Goal: Information Seeking & Learning: Learn about a topic

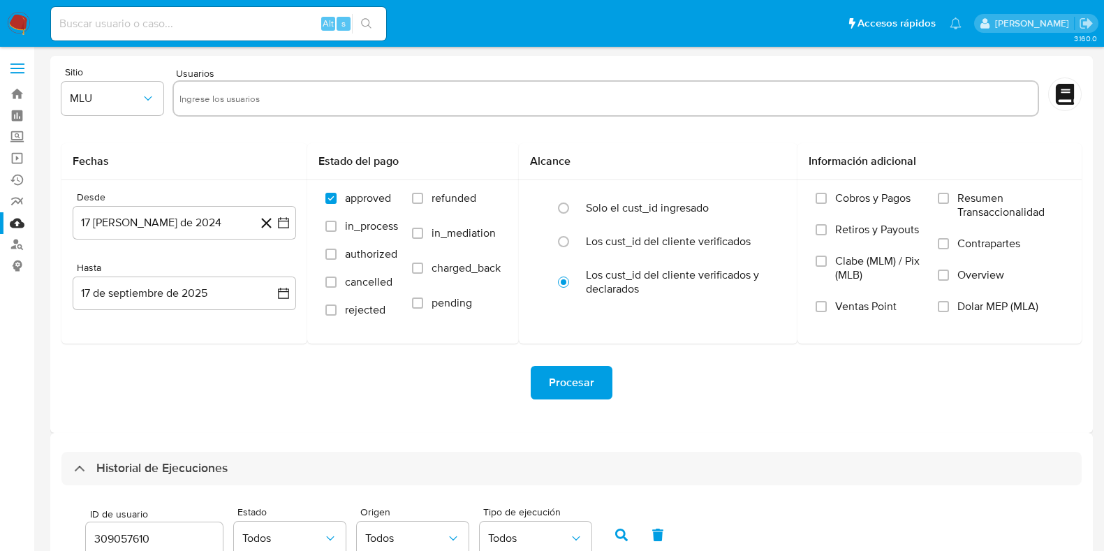
select select "10"
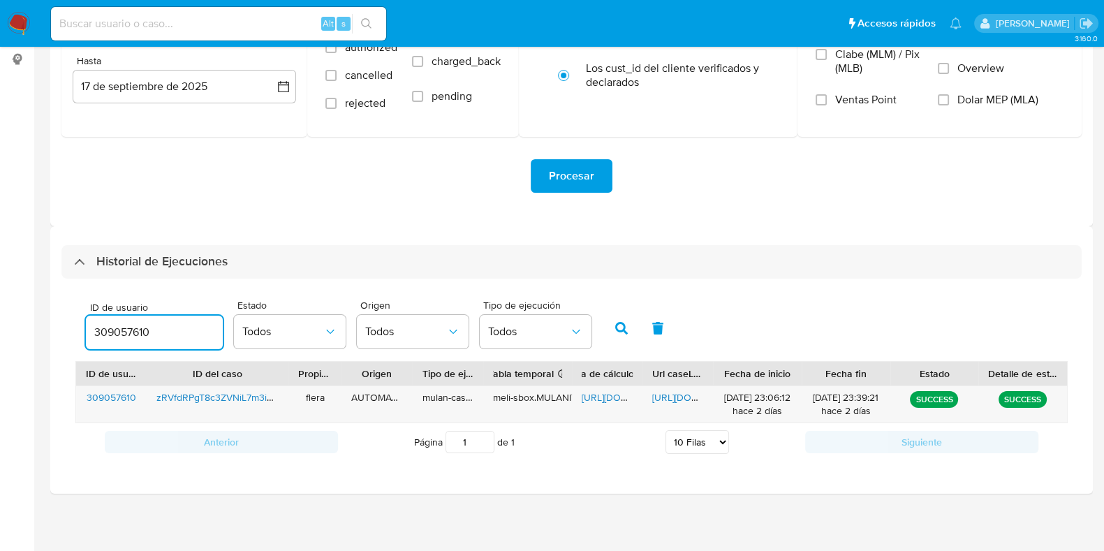
click at [128, 327] on input "309057610" at bounding box center [154, 332] width 137 height 18
type input "144462621"
click at [617, 330] on icon "button" at bounding box center [621, 328] width 13 height 13
click at [610, 393] on span "[URL][DOMAIN_NAME]" at bounding box center [630, 397] width 96 height 14
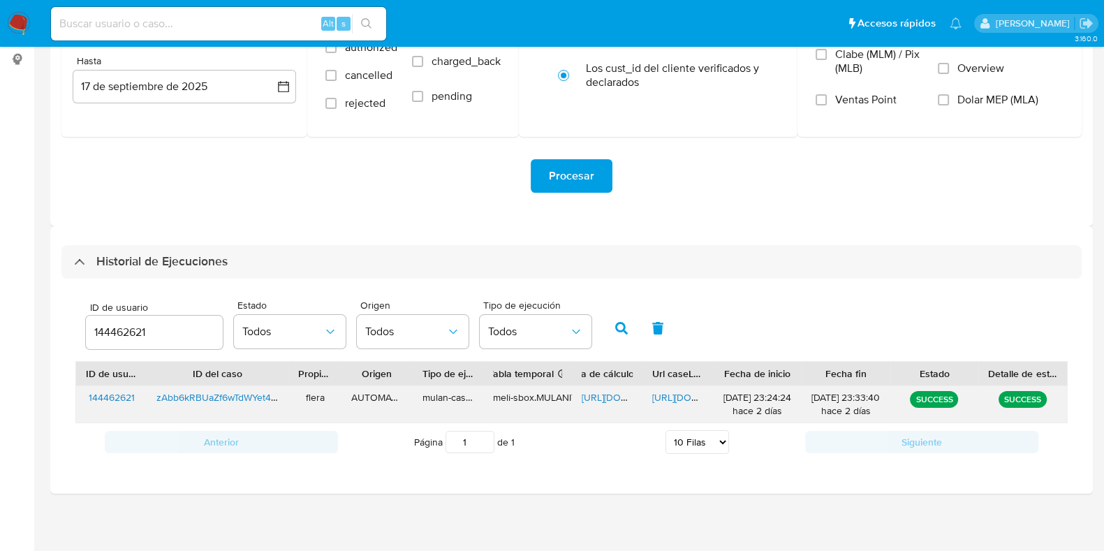
click at [677, 390] on span "[URL][DOMAIN_NAME]" at bounding box center [700, 397] width 96 height 14
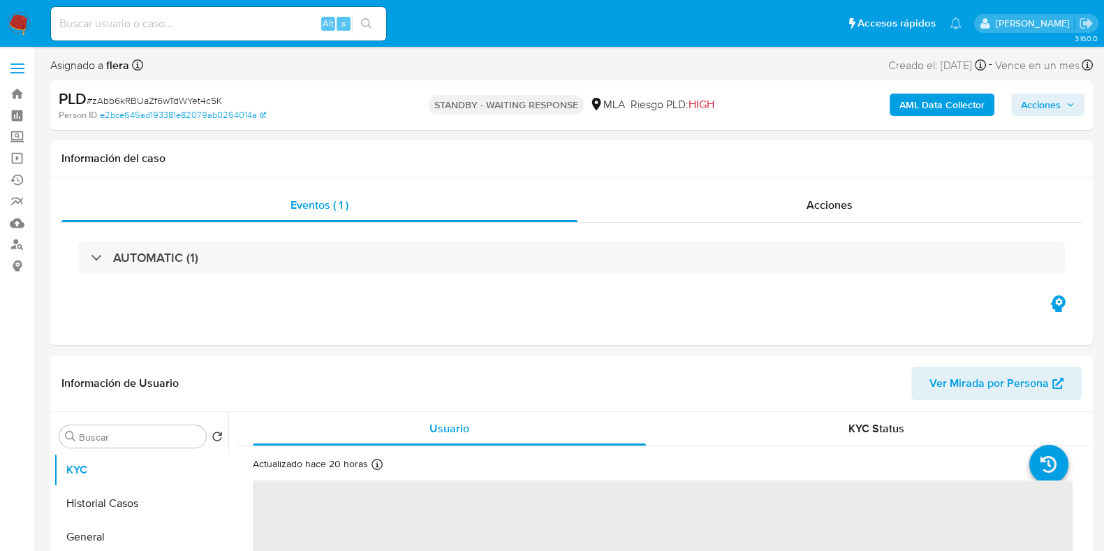
select select "10"
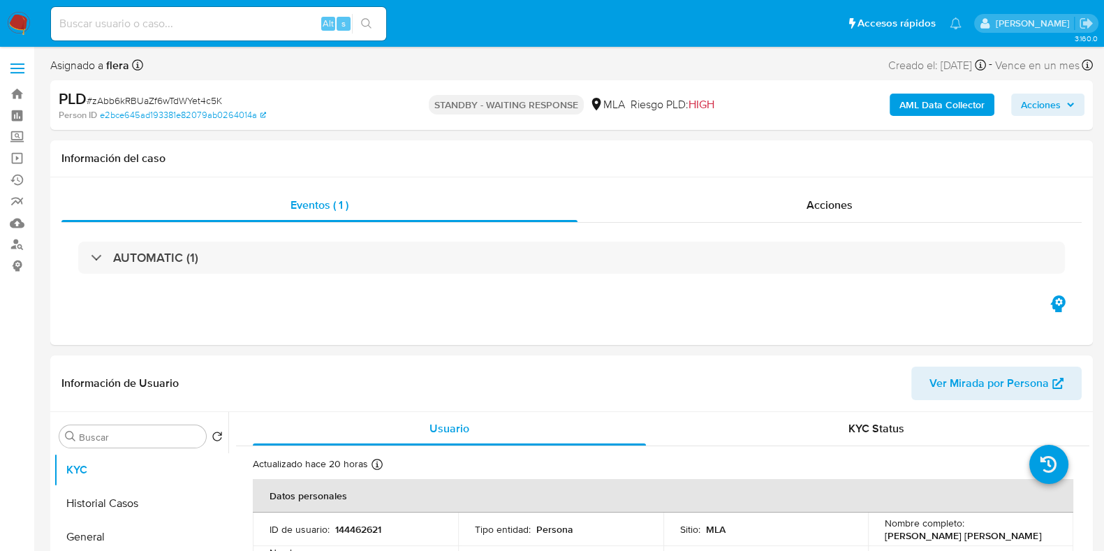
click at [134, 28] on input at bounding box center [218, 24] width 335 height 18
paste input "ycnb1tLieMLbbXnLmIqV0iaX"
type input "ycnb1tLieMLbbXnLmIqV0iaX"
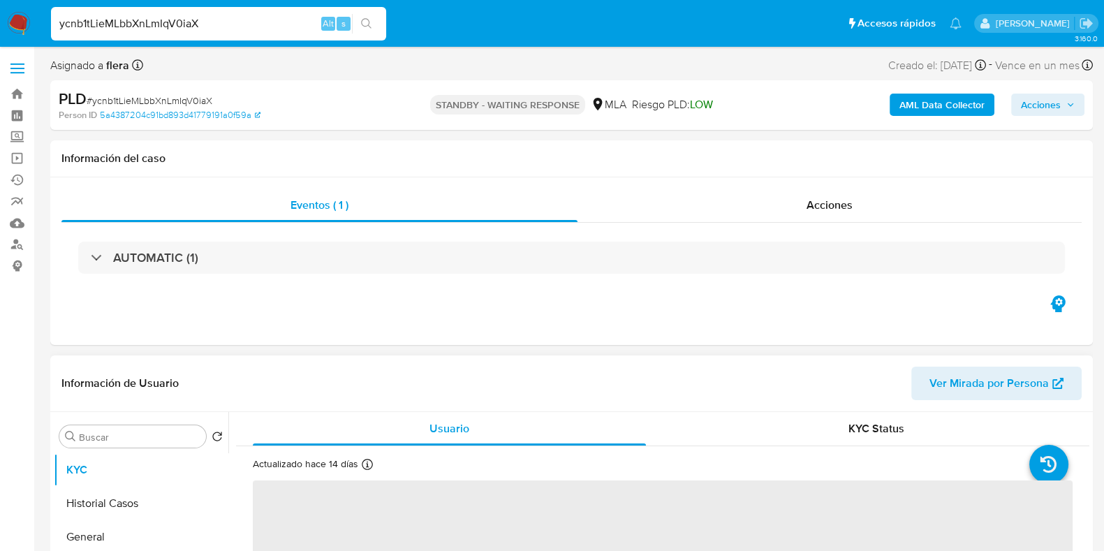
select select "10"
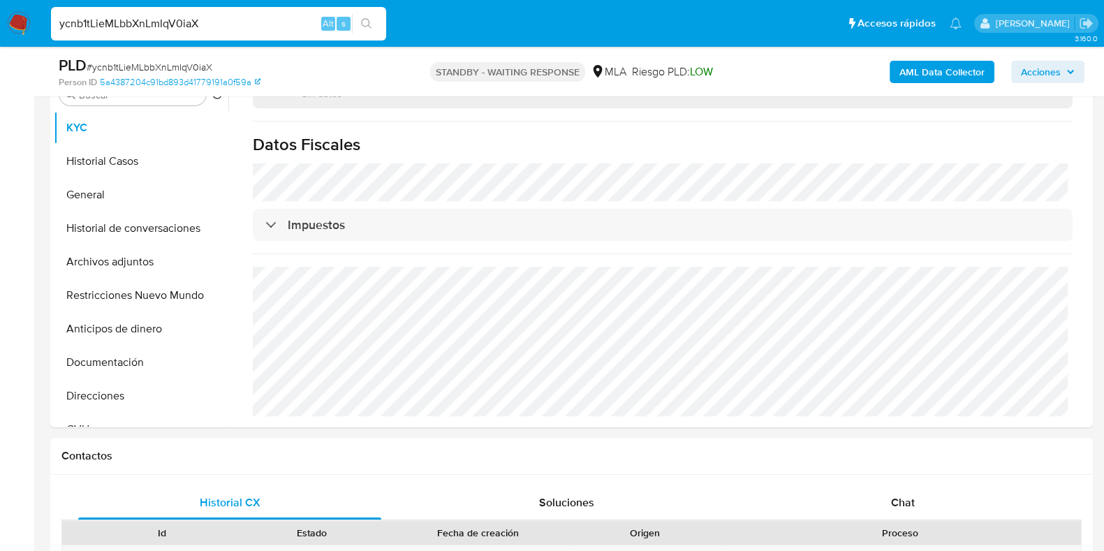
scroll to position [437, 0]
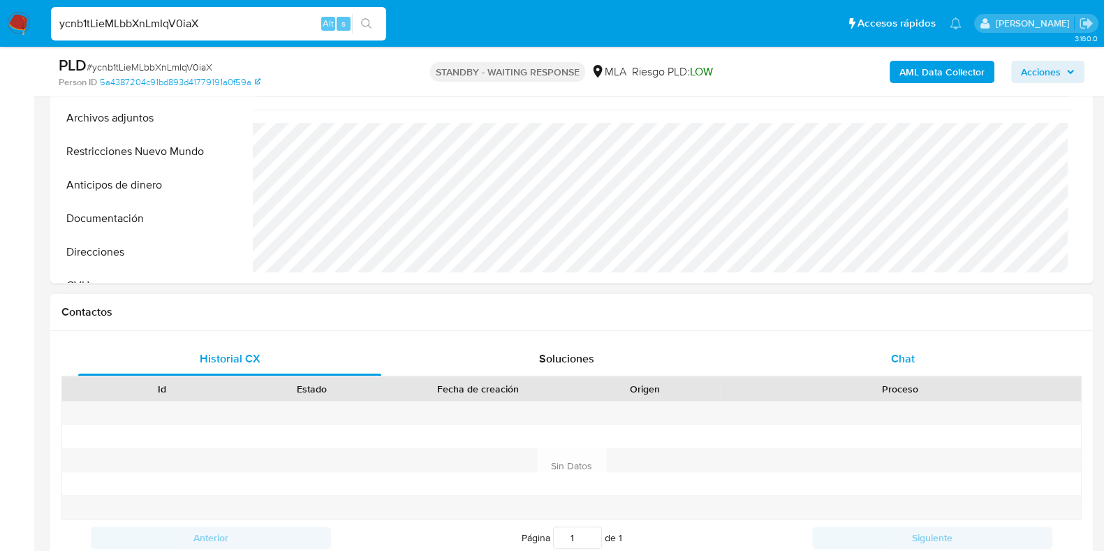
click at [900, 354] on span "Chat" at bounding box center [903, 359] width 24 height 16
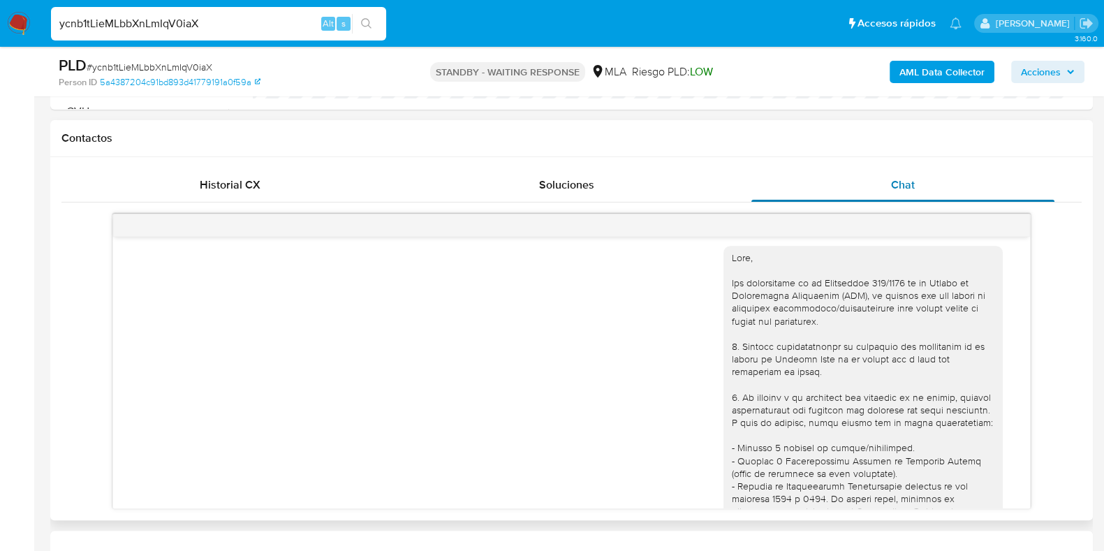
scroll to position [0, 0]
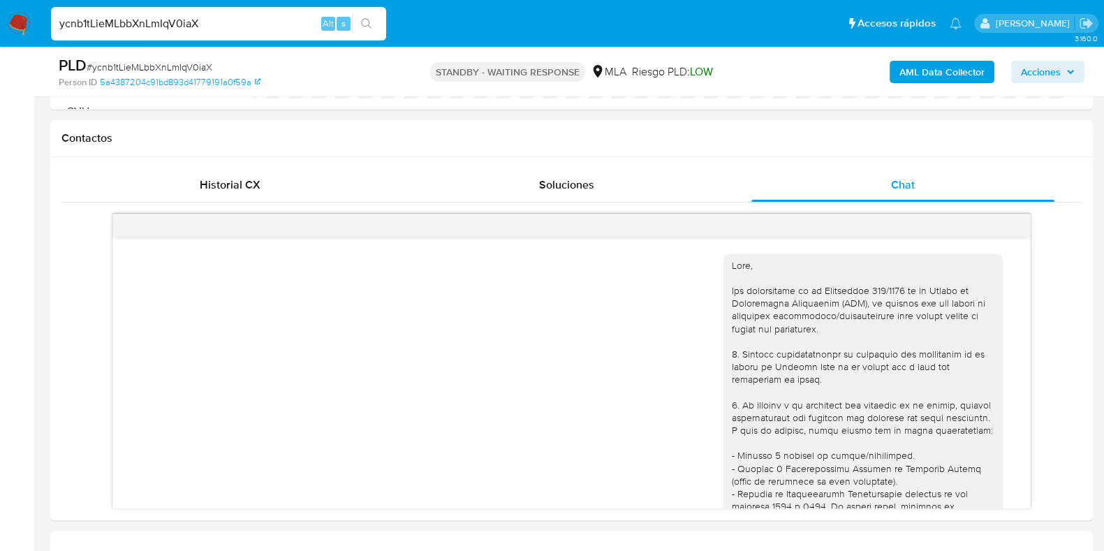
click at [172, 25] on input "ycnb1tLieMLbbXnLmIqV0iaX" at bounding box center [218, 24] width 335 height 18
paste input "jwt9hu9v5rTqKuLPHLfXeyQV"
type input "jwt9hu9v5rTqKuLPHLfXeyQV"
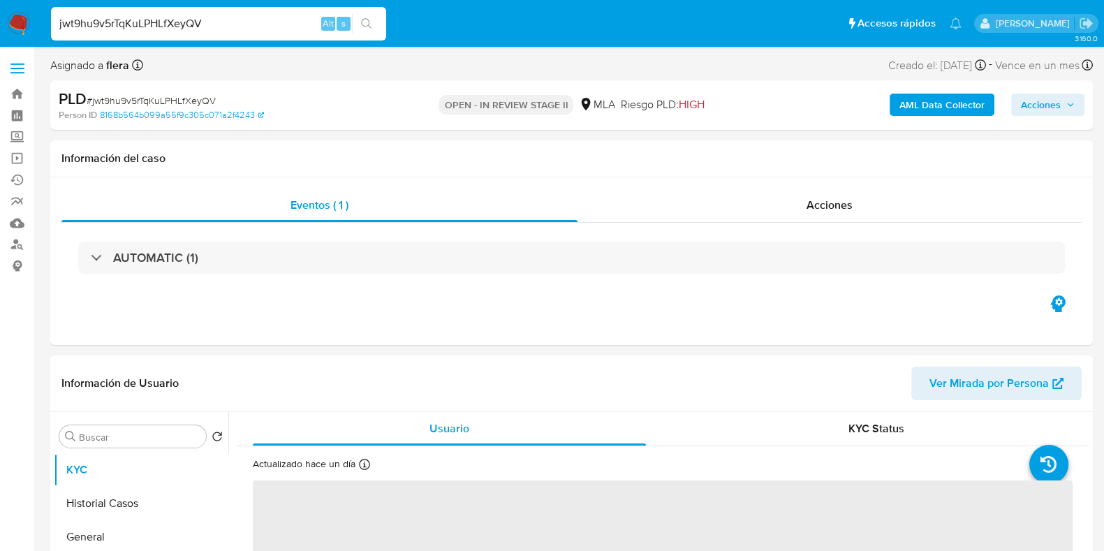
select select "10"
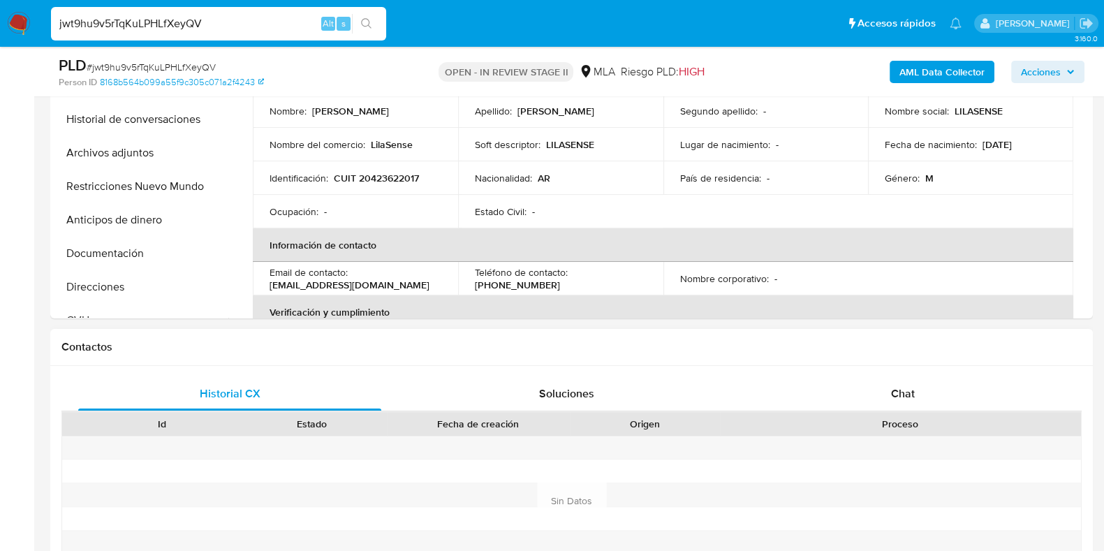
scroll to position [437, 0]
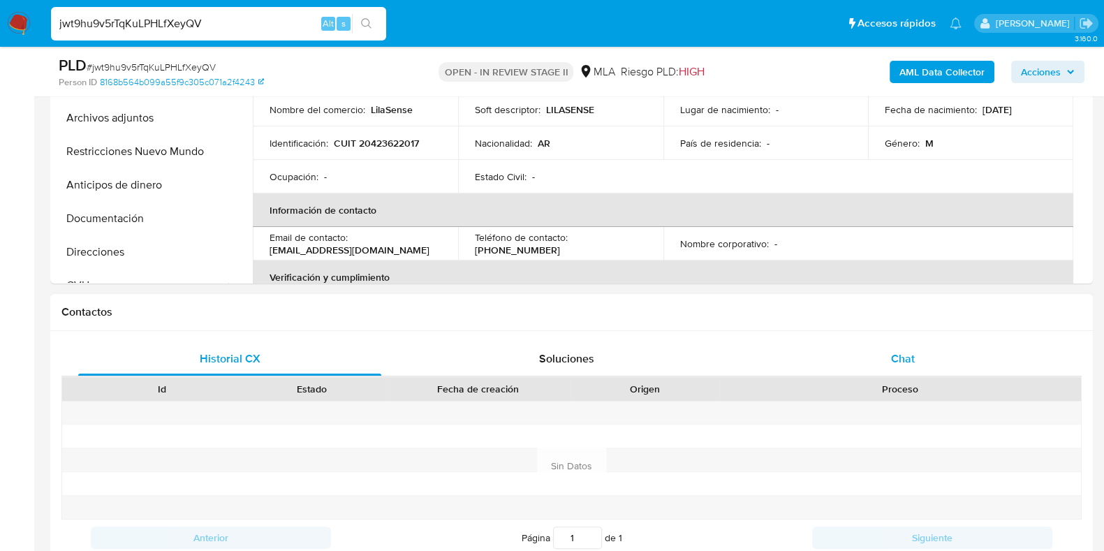
click at [893, 365] on span "Chat" at bounding box center [903, 359] width 24 height 16
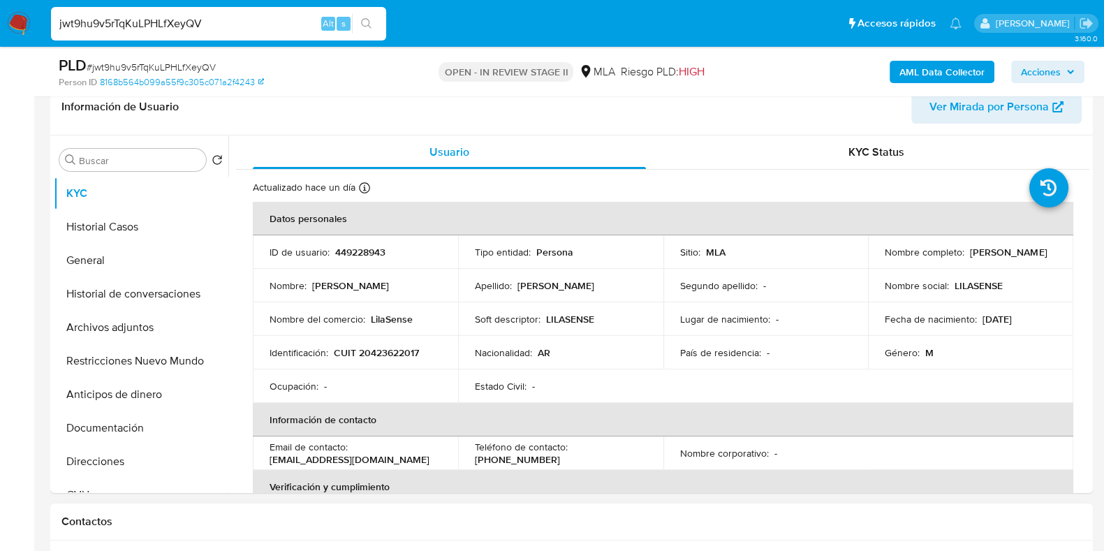
scroll to position [87, 0]
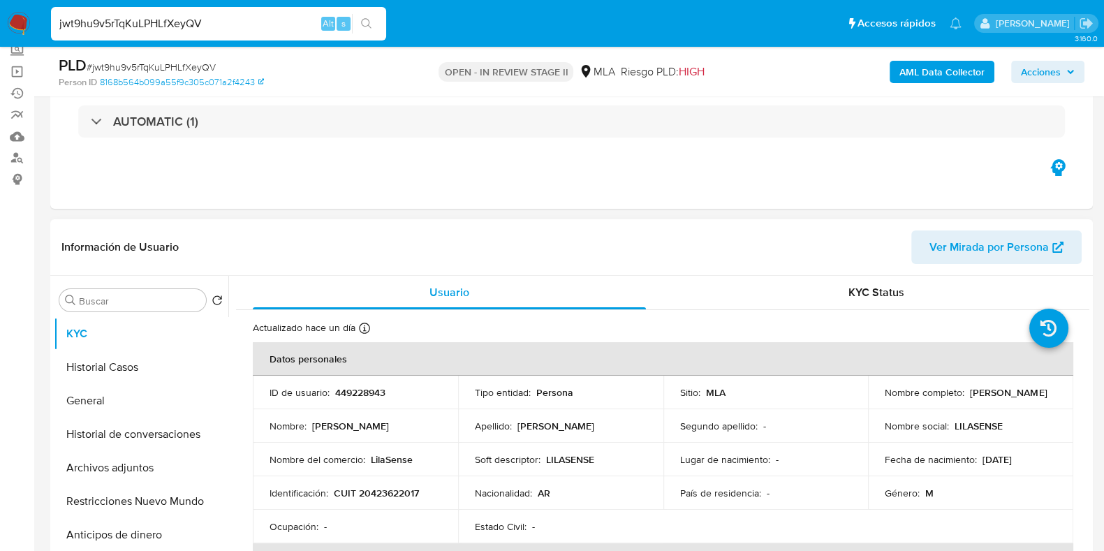
drag, startPoint x: 992, startPoint y: 400, endPoint x: 876, endPoint y: 403, distance: 116.0
click at [876, 403] on td "Nombre completo : Gustavo Ezequiel Franco" at bounding box center [970, 393] width 205 height 34
copy p "Gustavo Ezequiel Franco"
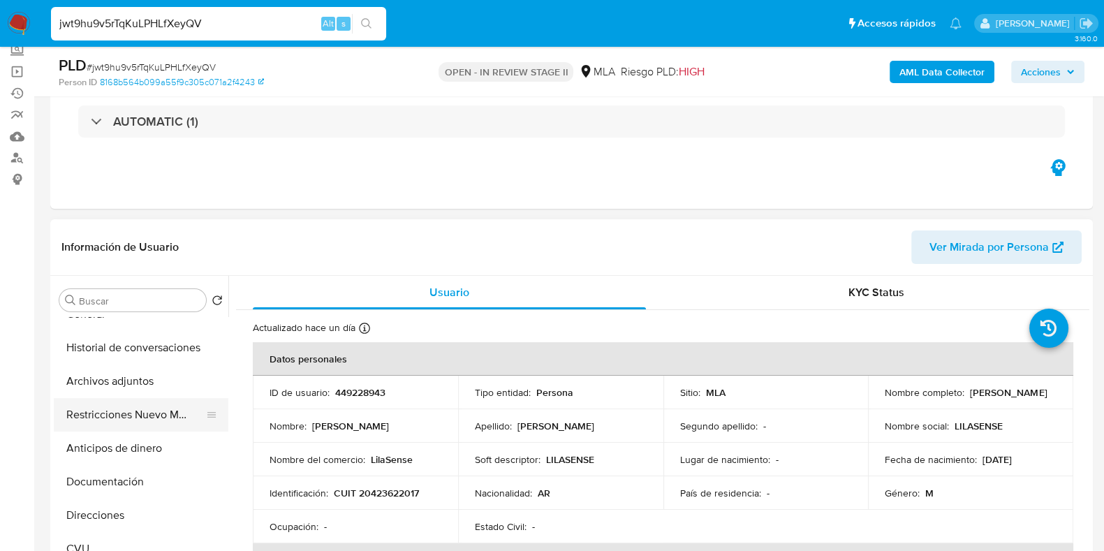
click at [97, 488] on button "Documentación" at bounding box center [141, 482] width 175 height 34
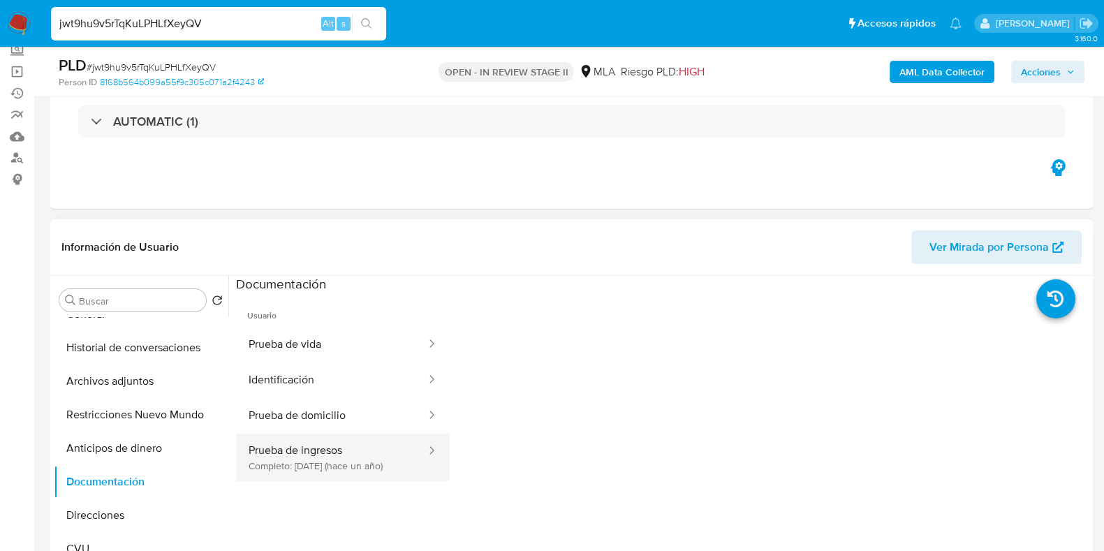
click at [361, 459] on button "Prueba de ingresos Completo: 05/07/2024 (hace un año)" at bounding box center [331, 458] width 191 height 48
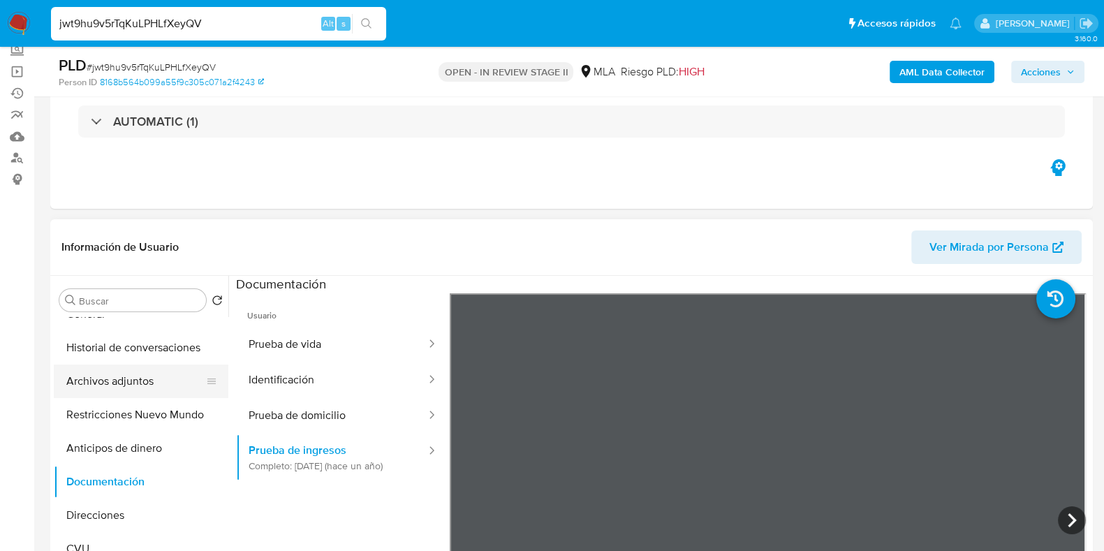
scroll to position [0, 0]
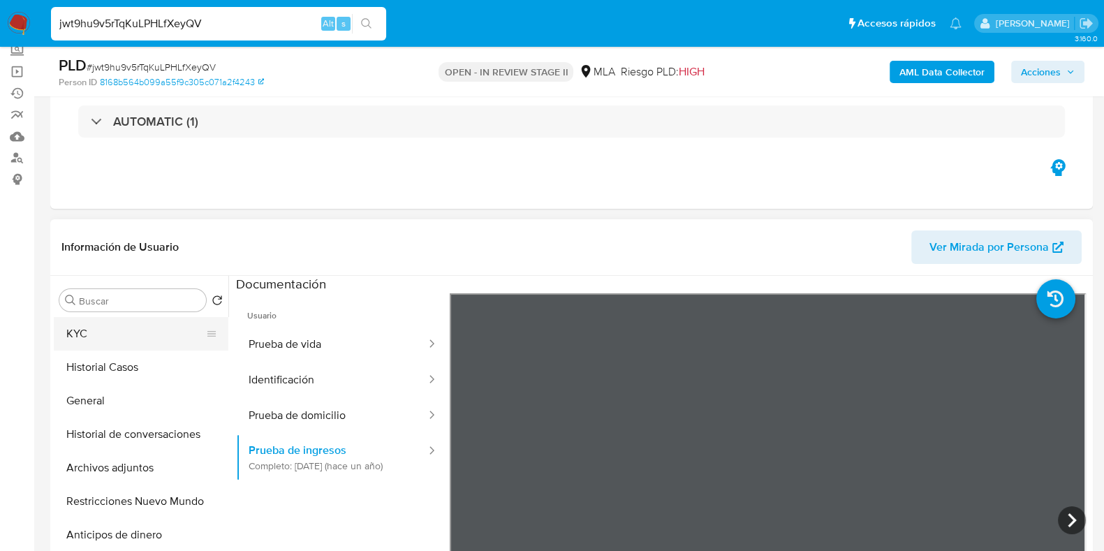
click at [138, 329] on button "KYC" at bounding box center [135, 334] width 163 height 34
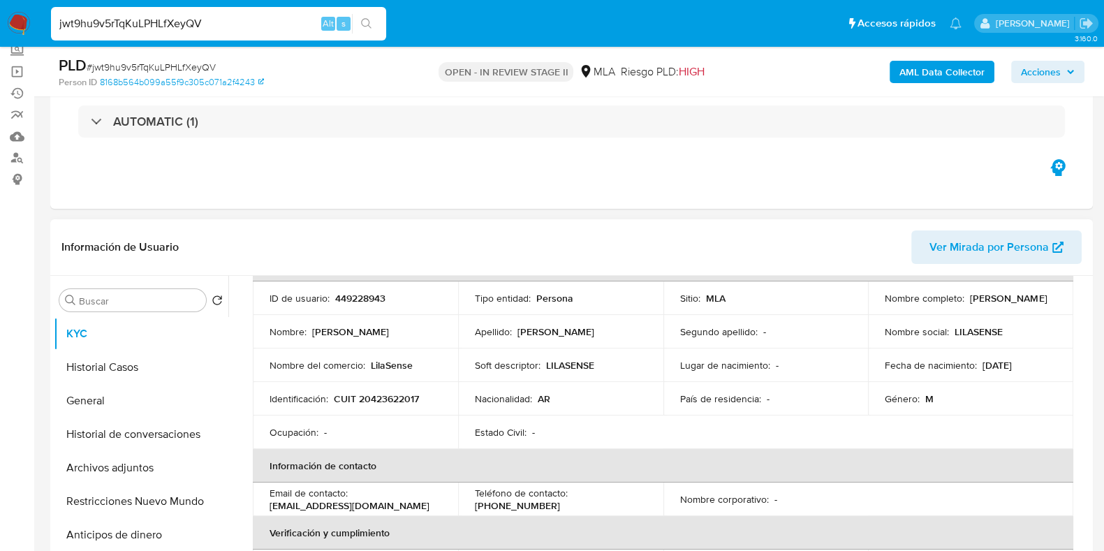
scroll to position [87, 0]
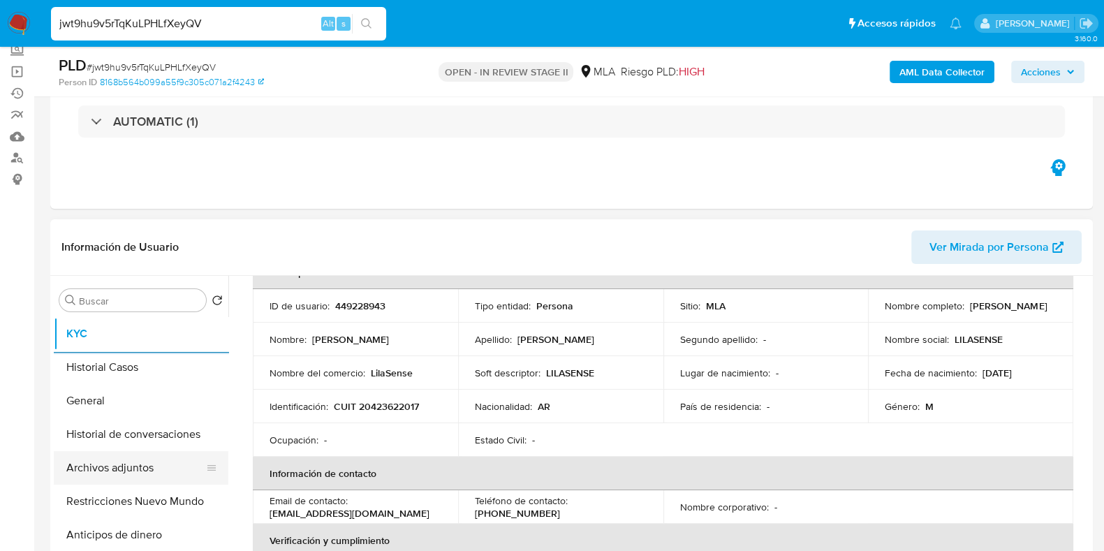
click at [107, 469] on button "Archivos adjuntos" at bounding box center [135, 468] width 163 height 34
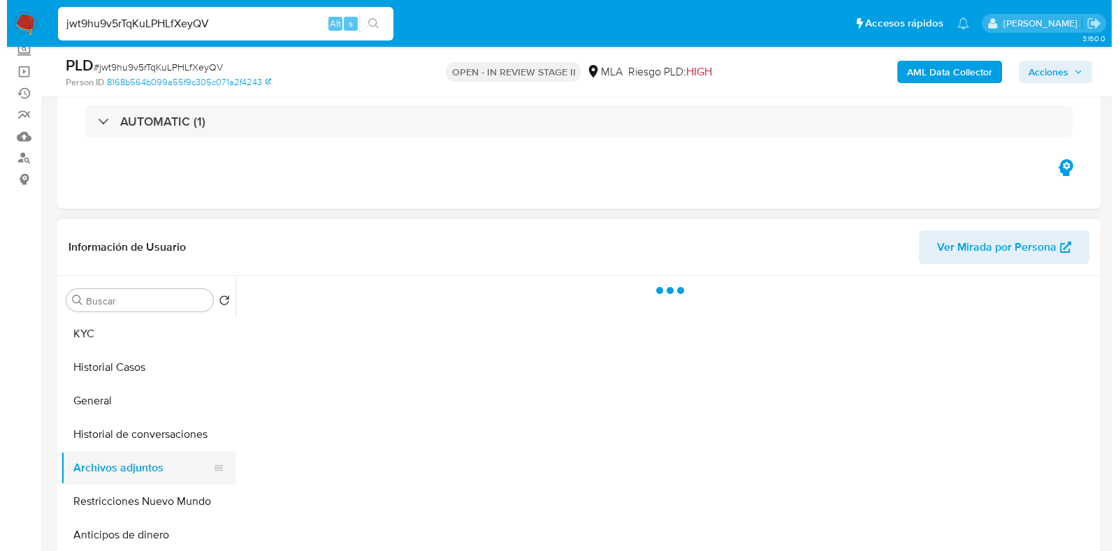
scroll to position [0, 0]
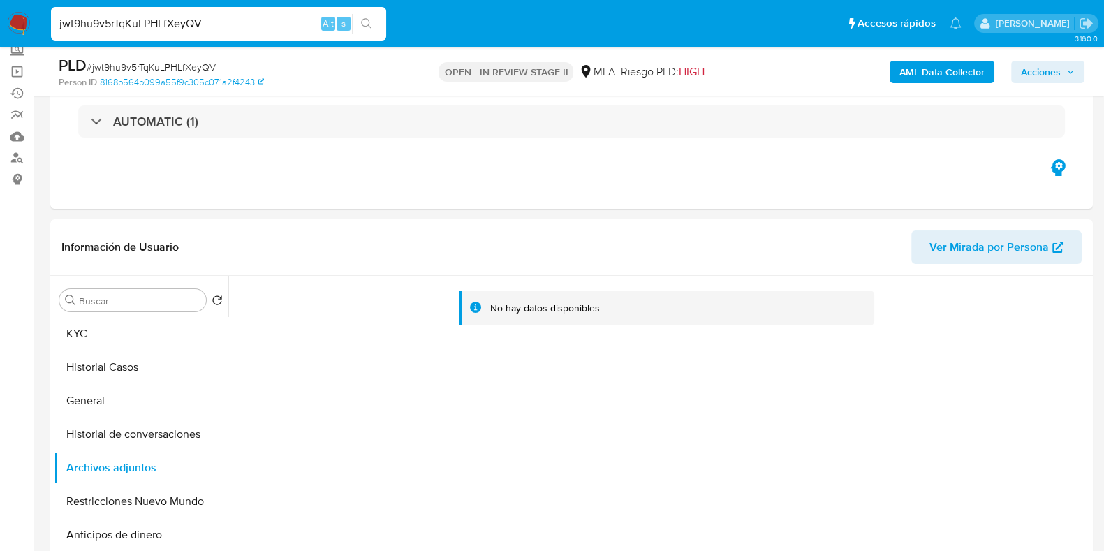
click at [922, 73] on b "AML Data Collector" at bounding box center [942, 72] width 85 height 22
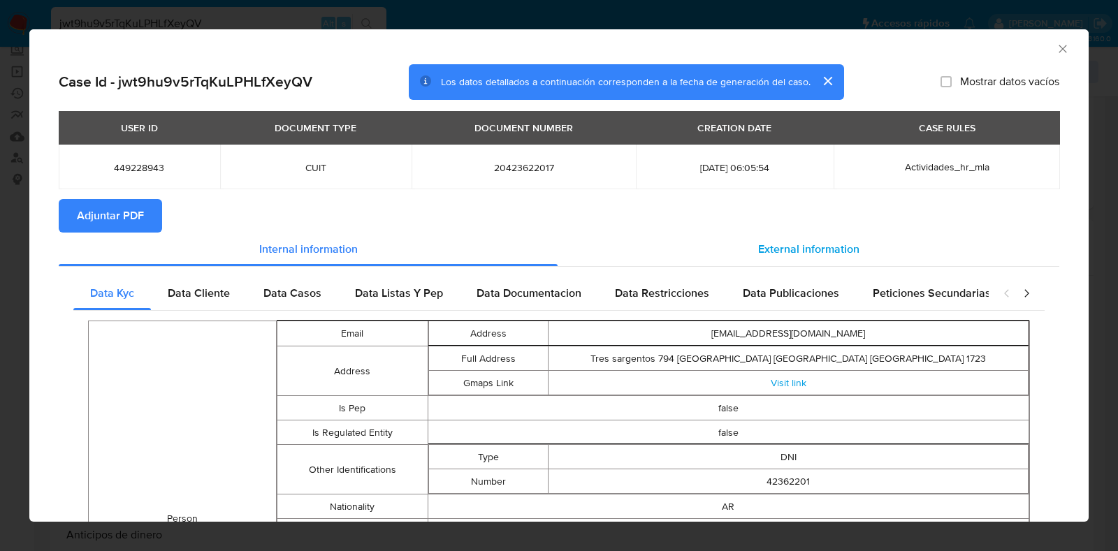
click at [740, 244] on div "External information" at bounding box center [808, 250] width 502 height 34
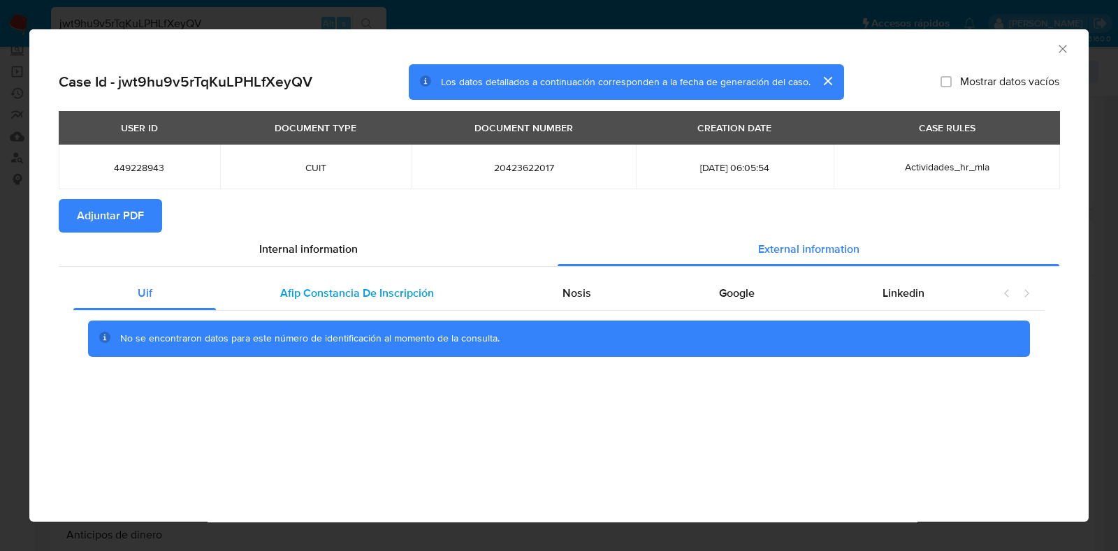
click at [417, 293] on span "Afip Constancia De Inscripción" at bounding box center [357, 293] width 154 height 16
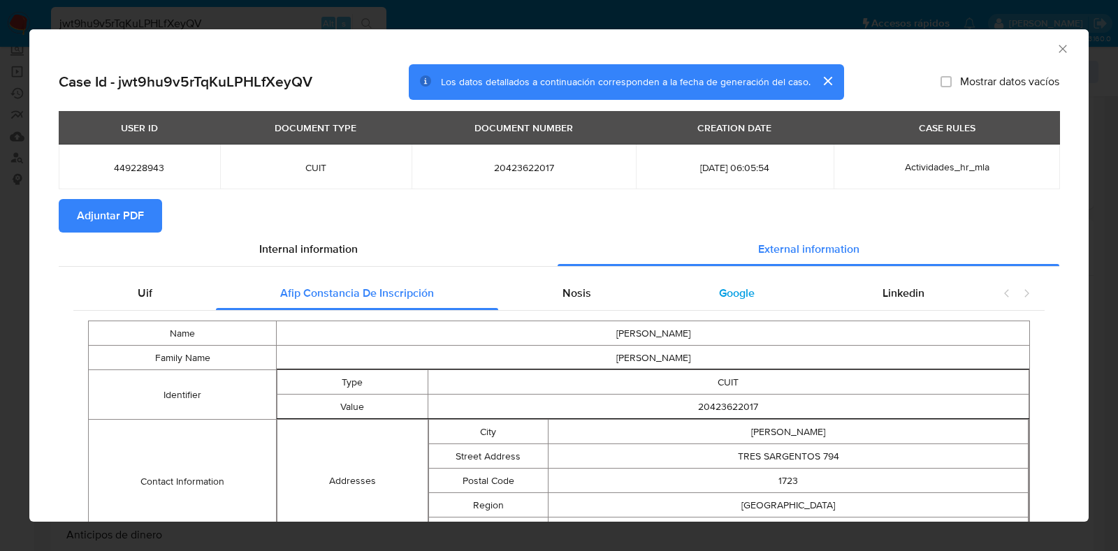
click at [696, 286] on div "Google" at bounding box center [736, 294] width 163 height 34
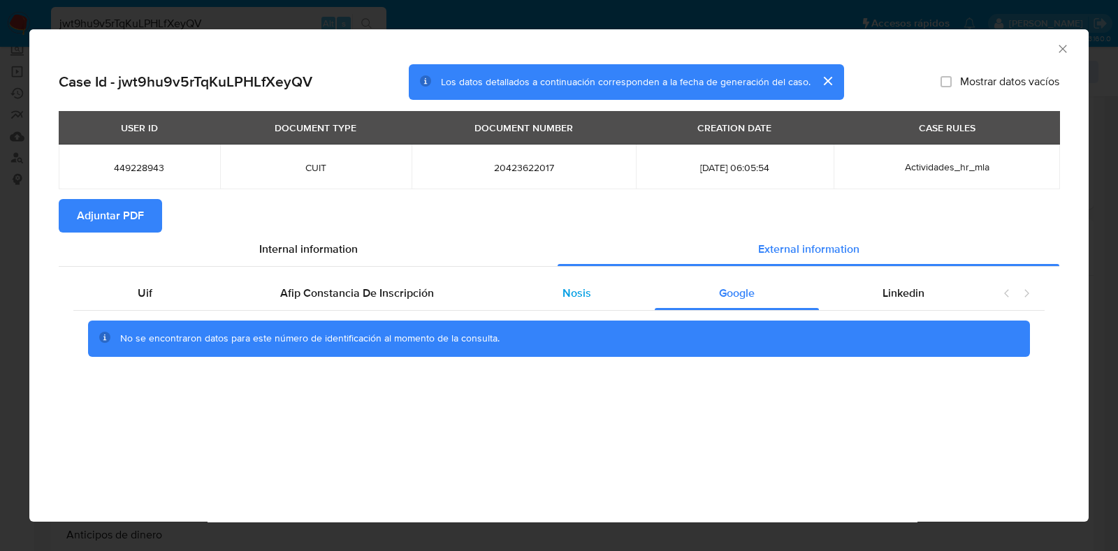
click at [555, 291] on div "Nosis" at bounding box center [576, 294] width 156 height 34
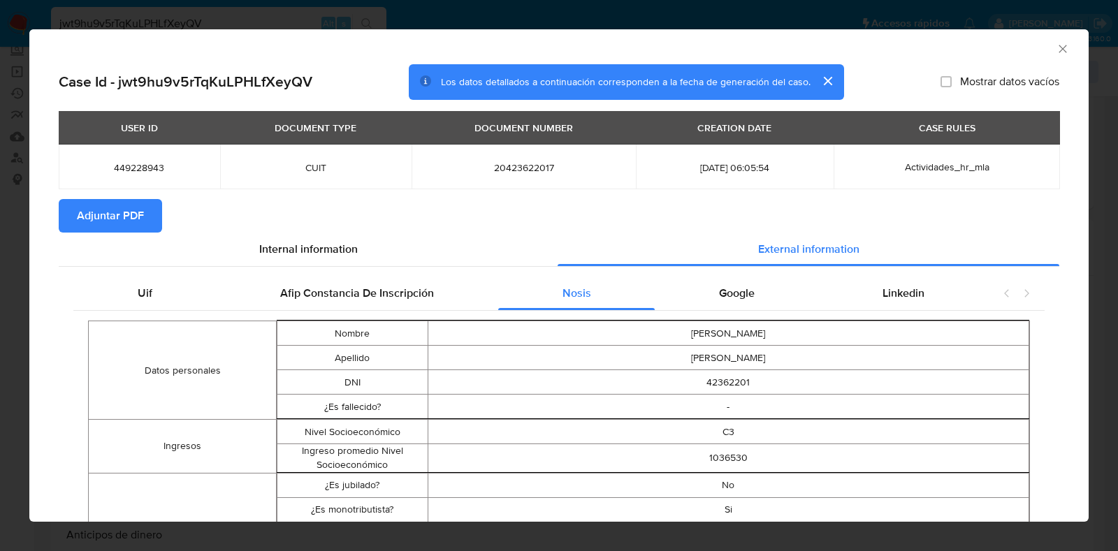
click at [117, 215] on span "Adjuntar PDF" at bounding box center [110, 215] width 67 height 31
click at [1058, 45] on icon "Cerrar ventana" at bounding box center [1062, 49] width 8 height 8
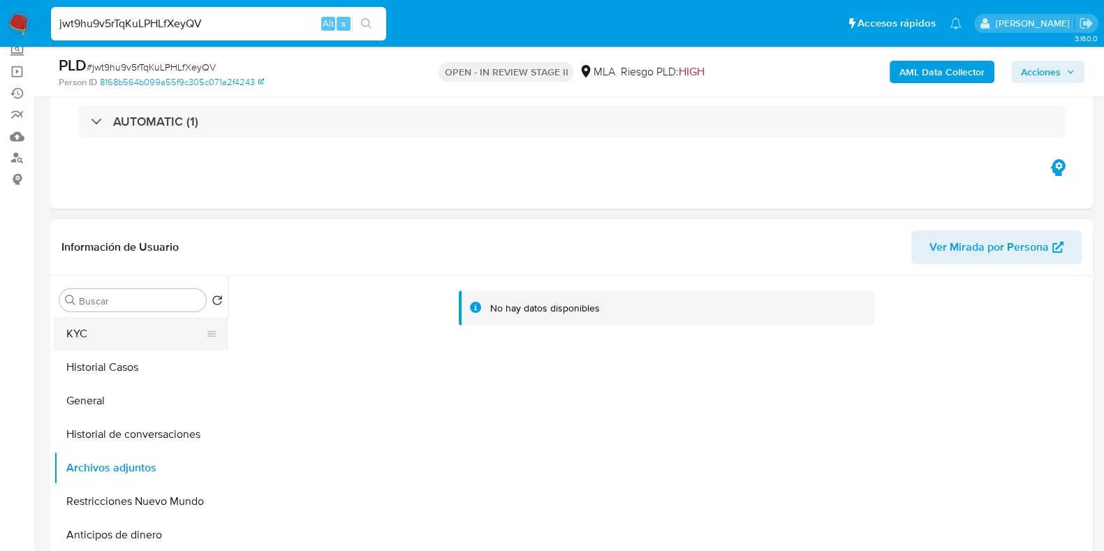
click at [81, 347] on button "KYC" at bounding box center [135, 334] width 163 height 34
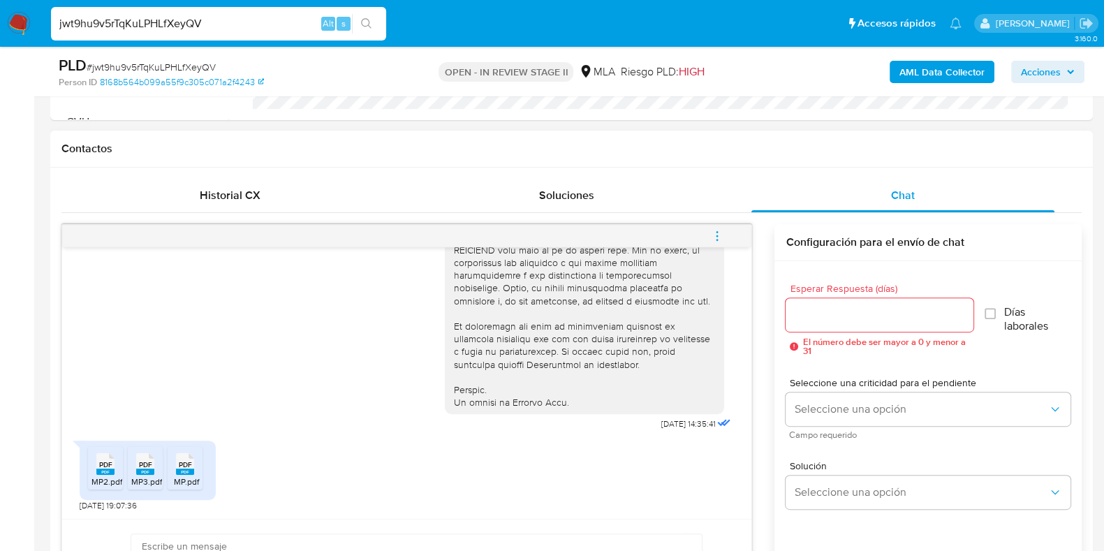
scroll to position [698, 0]
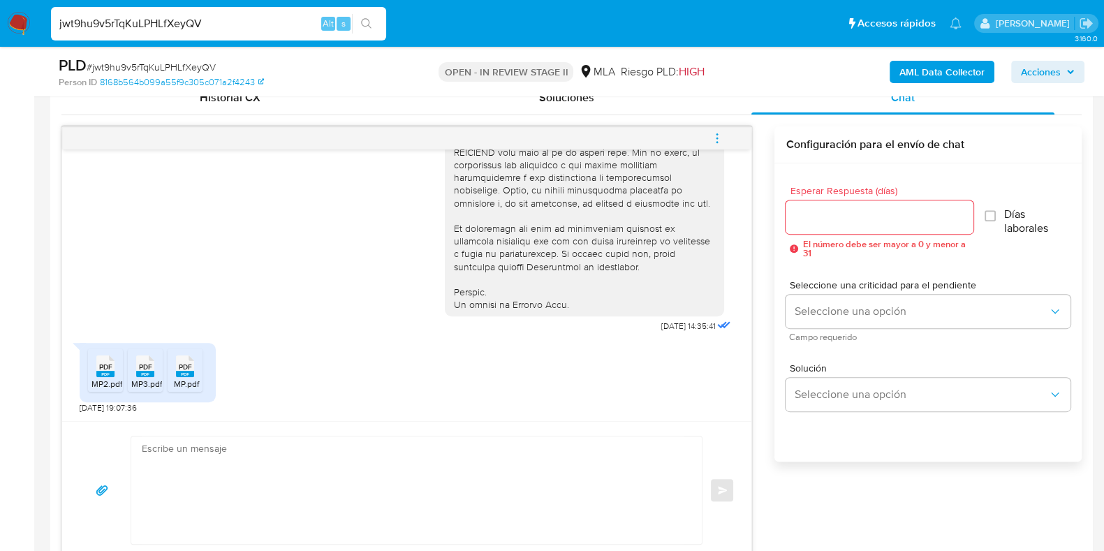
click at [92, 376] on div "PDF PDF" at bounding box center [105, 364] width 29 height 27
click at [133, 378] on span "MP3.pdf" at bounding box center [146, 384] width 31 height 12
click at [195, 379] on span "MP.pdf" at bounding box center [186, 384] width 25 height 12
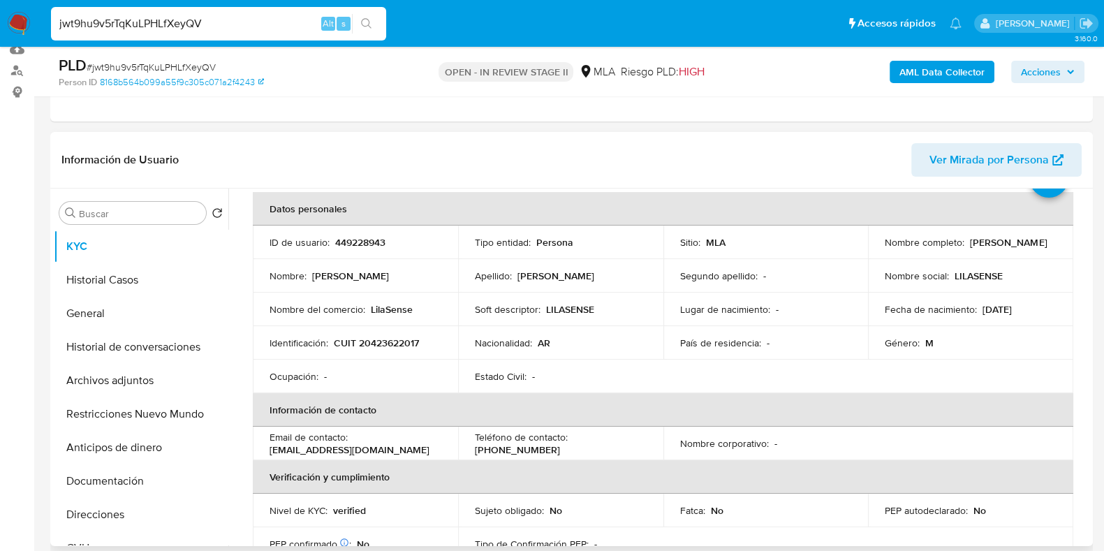
scroll to position [0, 0]
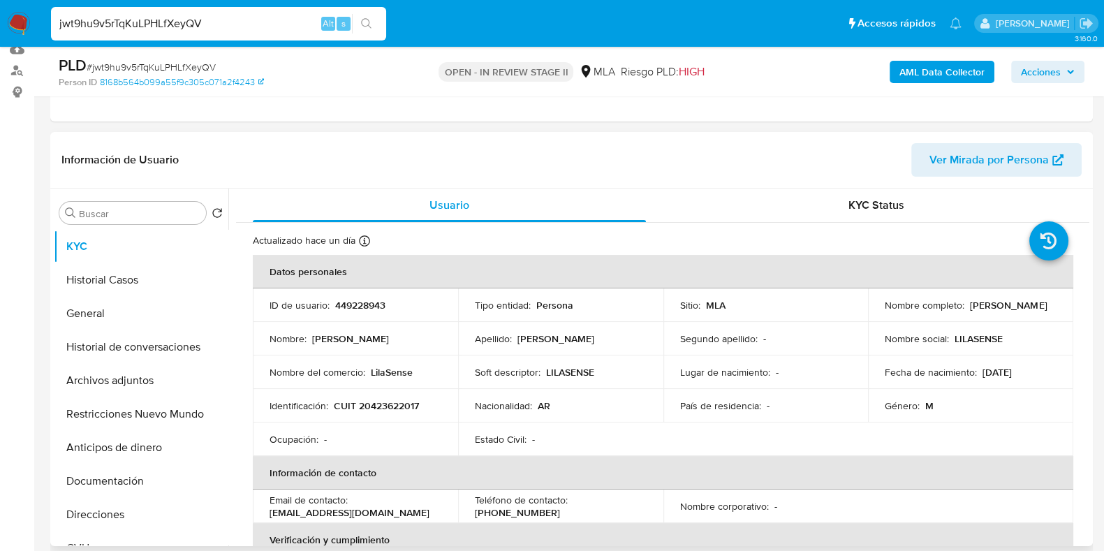
click at [374, 305] on p "449228943" at bounding box center [360, 305] width 50 height 13
copy p "449228943"
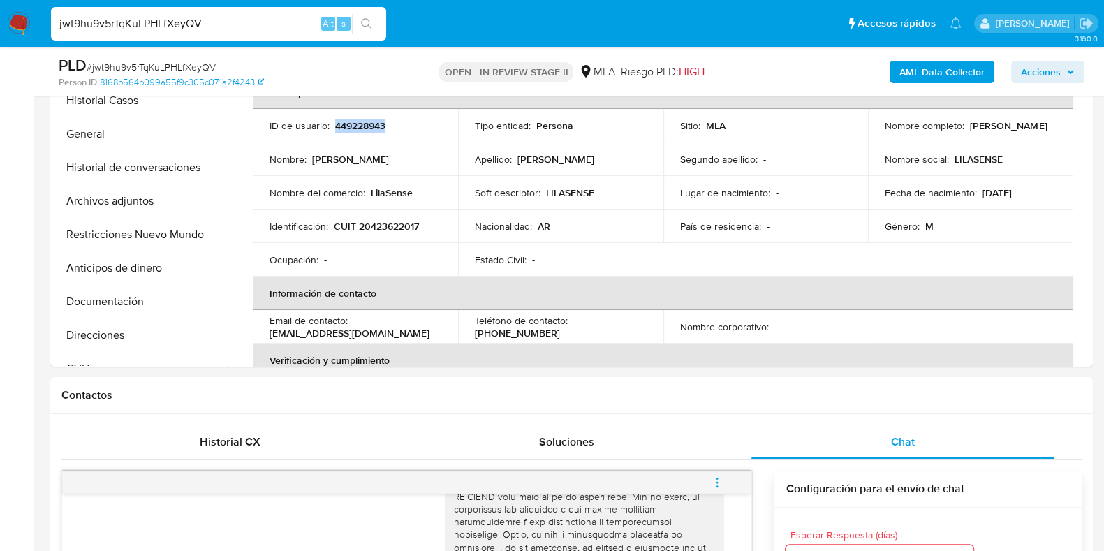
scroll to position [238, 0]
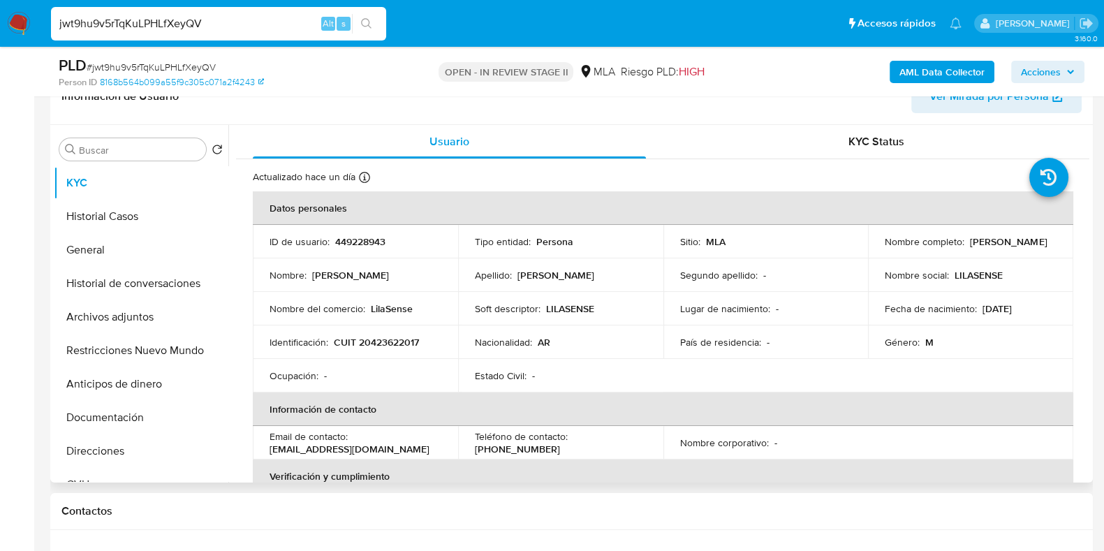
click at [961, 272] on p "LILASENSE" at bounding box center [979, 275] width 48 height 13
copy p "LILASENSE"
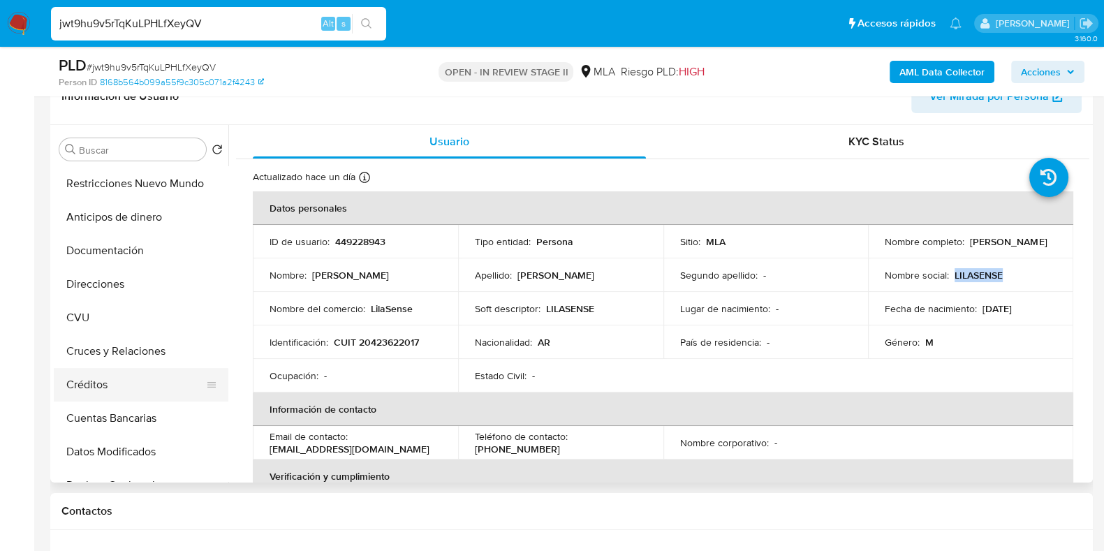
scroll to position [174, 0]
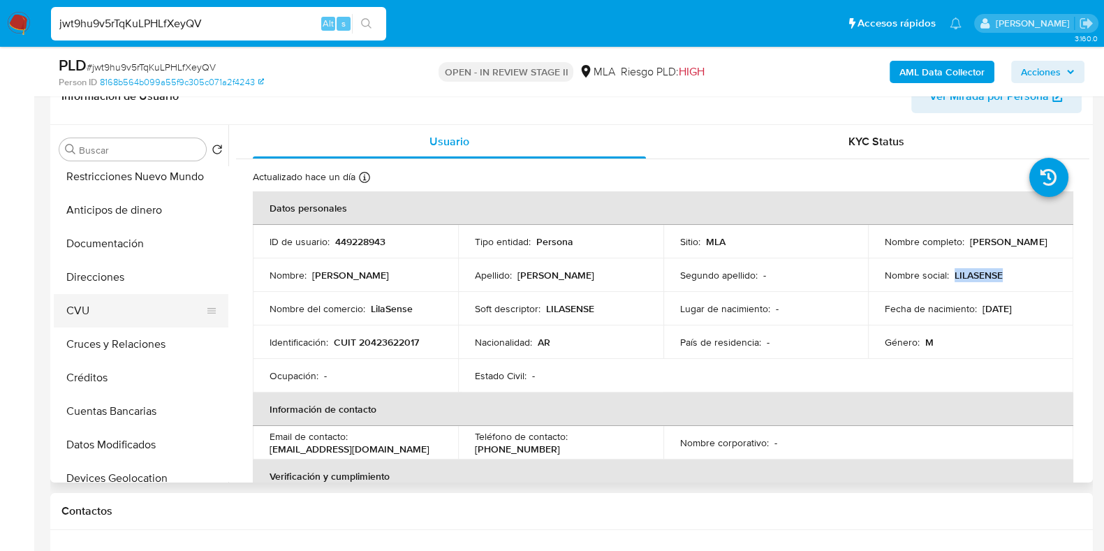
click at [126, 309] on button "CVU" at bounding box center [135, 311] width 163 height 34
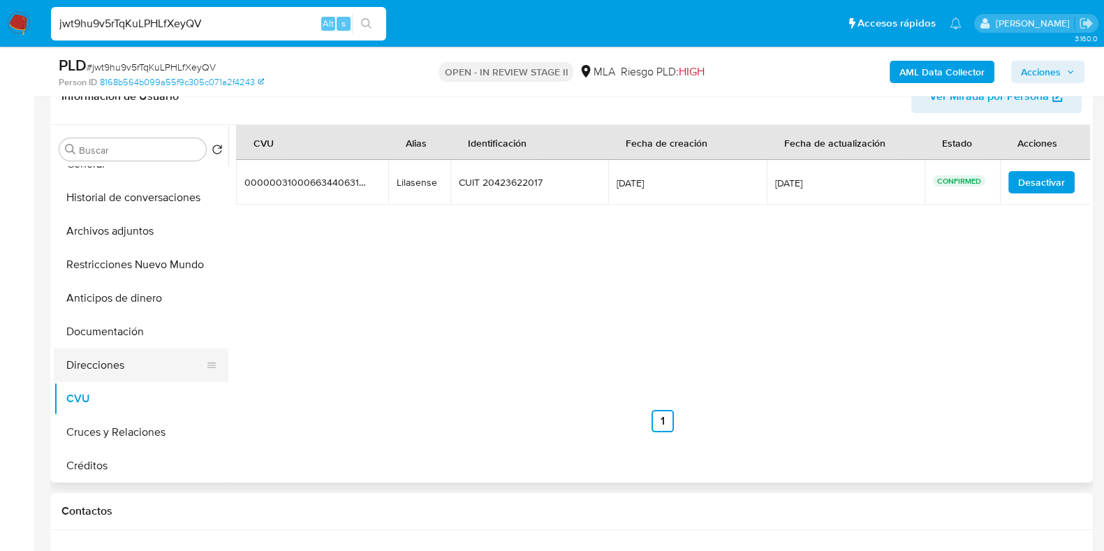
scroll to position [0, 0]
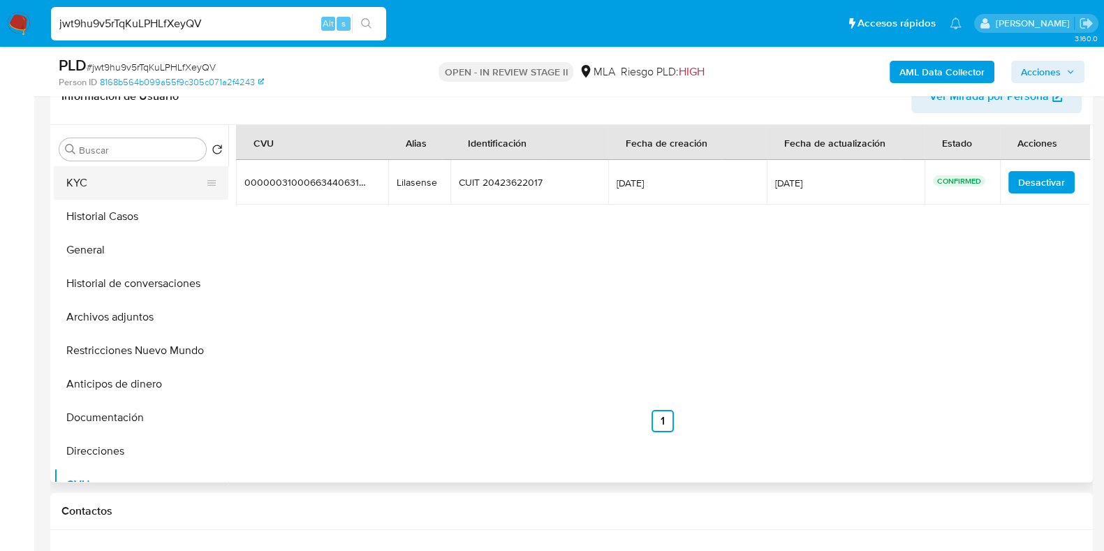
click at [114, 176] on button "KYC" at bounding box center [135, 183] width 163 height 34
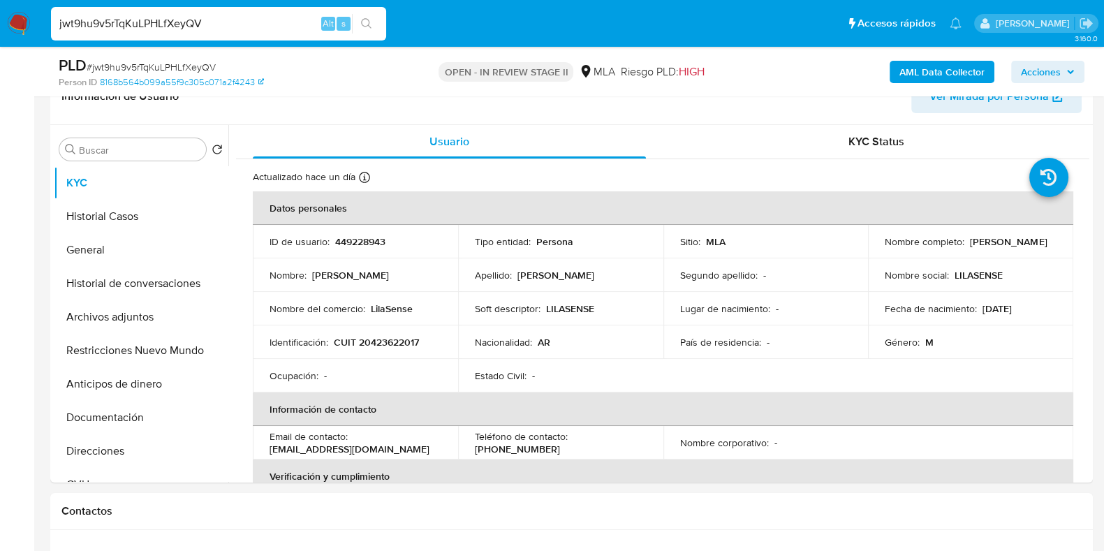
click at [194, 63] on span "# jwt9hu9v5rTqKuLPHLfXeyQV" at bounding box center [151, 67] width 129 height 14
copy span "jwt9hu9v5rTqKuLPHLfXeyQV"
